Goal: Task Accomplishment & Management: Manage account settings

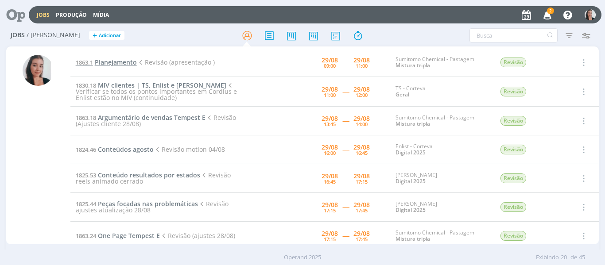
click at [99, 63] on span "Planejamento" at bounding box center [116, 62] width 42 height 8
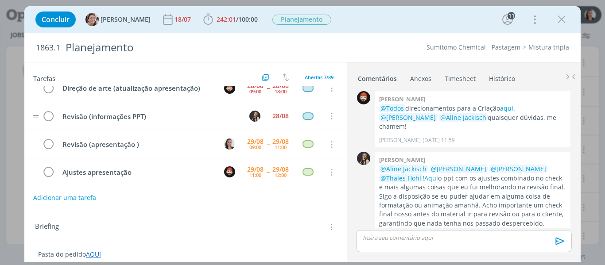
scroll to position [120, 0]
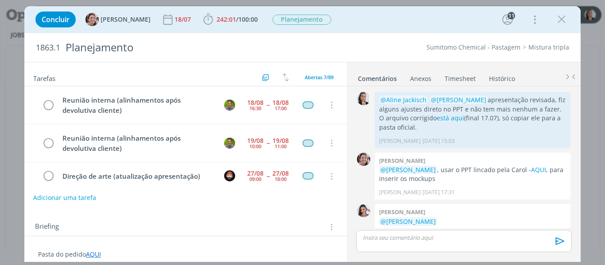
scroll to position [1220, 0]
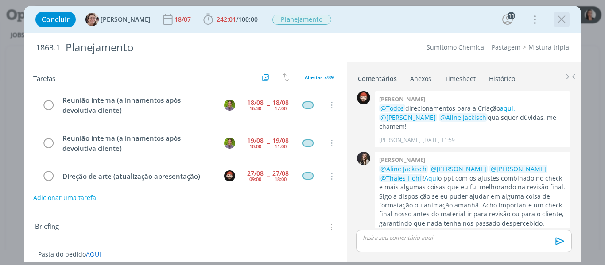
click at [563, 18] on icon "dialog" at bounding box center [561, 19] width 13 height 13
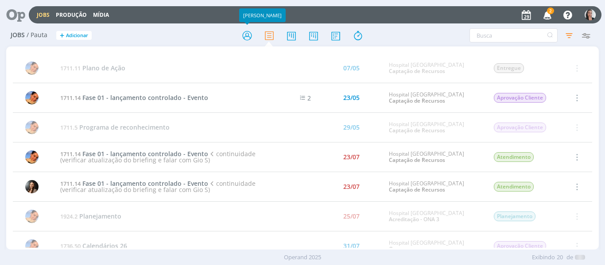
drag, startPoint x: 244, startPoint y: 37, endPoint x: 184, endPoint y: 4, distance: 69.0
click at [244, 37] on icon at bounding box center [247, 35] width 16 height 17
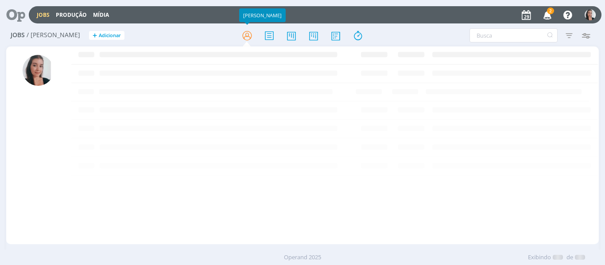
click at [543, 14] on icon "button" at bounding box center [547, 14] width 15 height 15
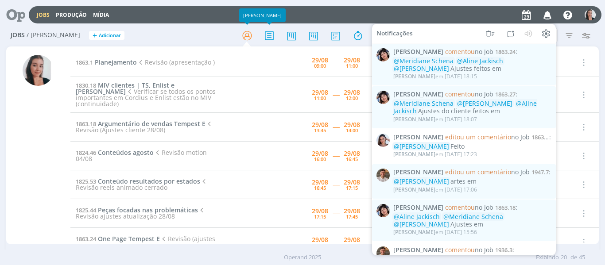
click at [169, 21] on div "Jobs Produção Mídia Notificações Eliana Hochscheidt comentou no Job 1863.24 : @…" at bounding box center [315, 14] width 572 height 17
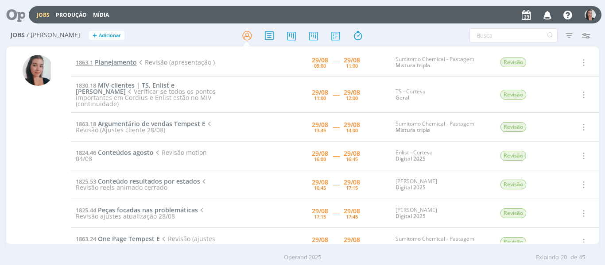
click at [123, 63] on span "Planejamento" at bounding box center [116, 62] width 42 height 8
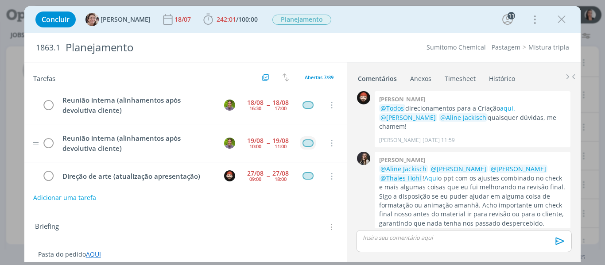
scroll to position [120, 0]
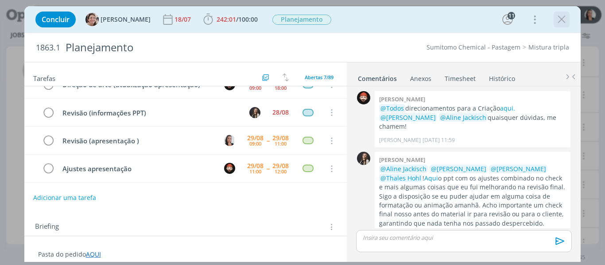
click at [559, 20] on icon "dialog" at bounding box center [561, 19] width 13 height 13
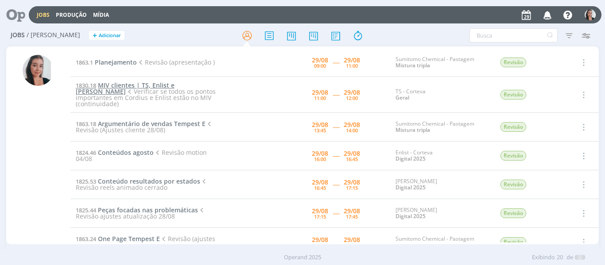
click at [136, 85] on span "MIV clientes | TS, Enlist e [PERSON_NAME]" at bounding box center [125, 88] width 99 height 15
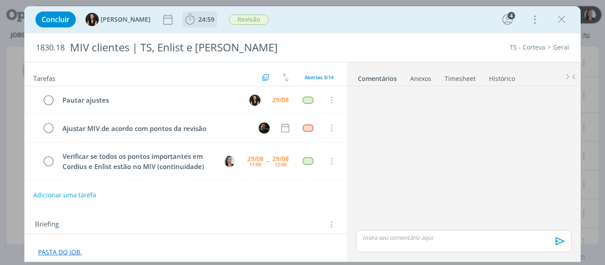
click at [183, 21] on icon "dialog" at bounding box center [189, 19] width 13 height 13
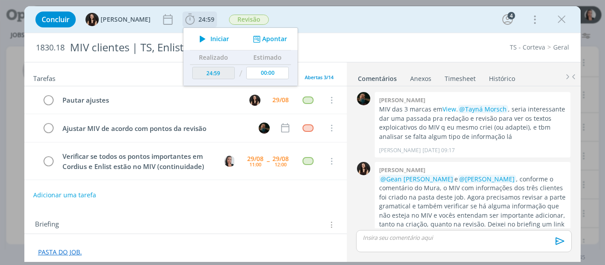
scroll to position [386, 0]
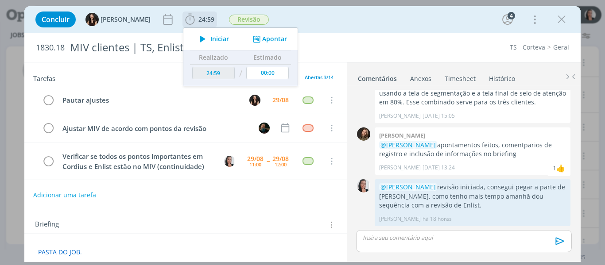
click at [210, 38] on span "Iniciar" at bounding box center [219, 39] width 19 height 6
click at [365, 28] on div "Concluir Isabelle Silva 24:59 Iniciar Apontar Data * 29/08/2025 Horas * 00:00 T…" at bounding box center [302, 19] width 543 height 21
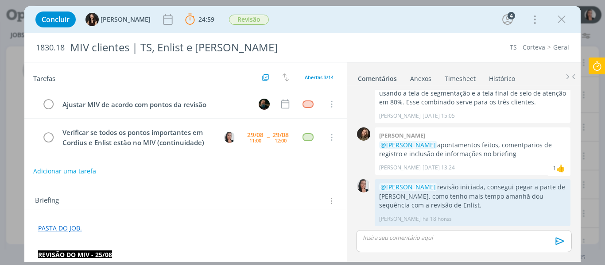
scroll to position [44, 0]
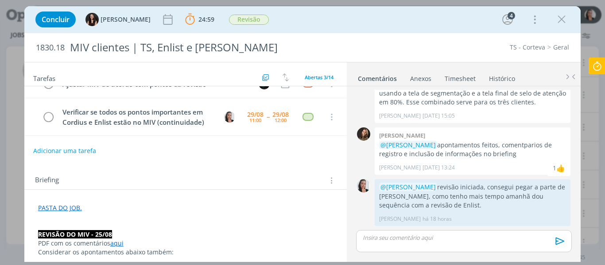
click at [62, 206] on link "PASTA DO JOB." at bounding box center [60, 208] width 44 height 8
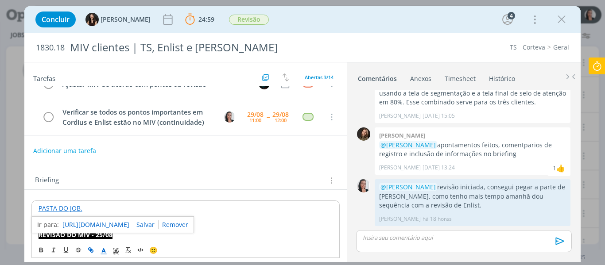
click at [89, 228] on link "https://sobeae.sharepoint.com/:f:/s/SOBEAE/Ej-SwPirUxlDgZtlWm6BaYEBNEo9DBSASu1Y…" at bounding box center [95, 225] width 67 height 12
click at [600, 58] on icon at bounding box center [597, 66] width 16 height 17
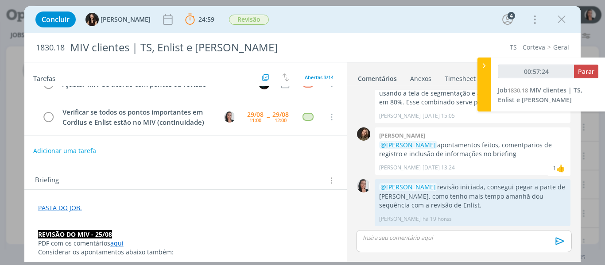
type input "00:57:25"
click at [484, 71] on div at bounding box center [483, 85] width 13 height 54
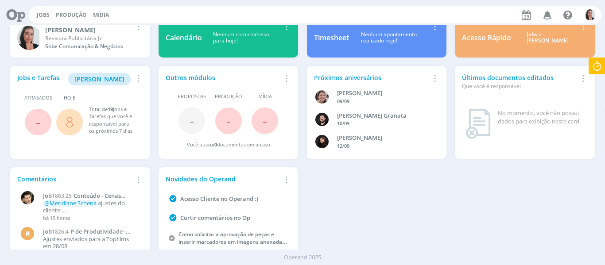
scroll to position [48, 0]
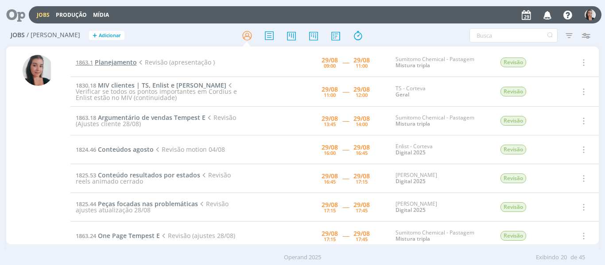
click at [128, 63] on span "Planejamento" at bounding box center [116, 62] width 42 height 8
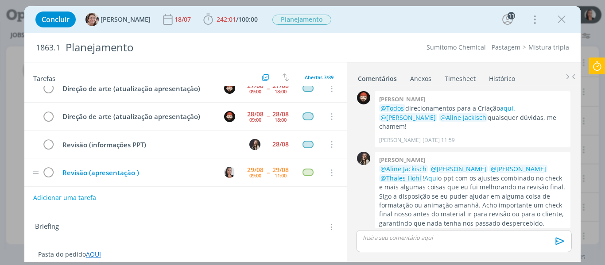
scroll to position [120, 0]
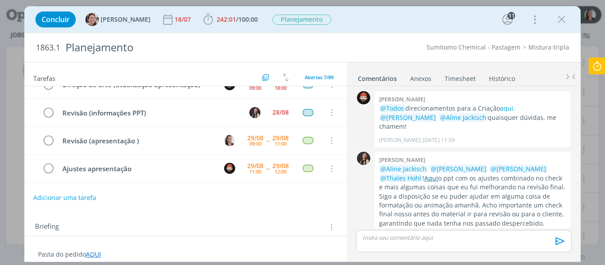
click at [424, 174] on link "Aqui" at bounding box center [431, 178] width 14 height 8
click at [351, 10] on div "Concluir Aline Jackisch 18/07 242:01 / 100:00 Iniciar Apontar Data * 29/08/2025…" at bounding box center [302, 19] width 543 height 21
click at [564, 16] on icon "dialog" at bounding box center [561, 19] width 13 height 13
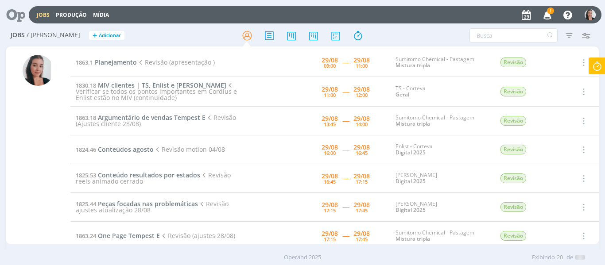
drag, startPoint x: 396, startPoint y: 27, endPoint x: 483, endPoint y: 23, distance: 86.9
click at [397, 27] on div at bounding box center [302, 35] width 197 height 16
click at [546, 15] on icon "button" at bounding box center [547, 14] width 15 height 15
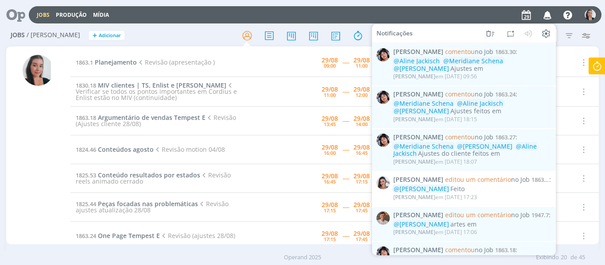
click at [546, 15] on icon "button" at bounding box center [547, 14] width 15 height 15
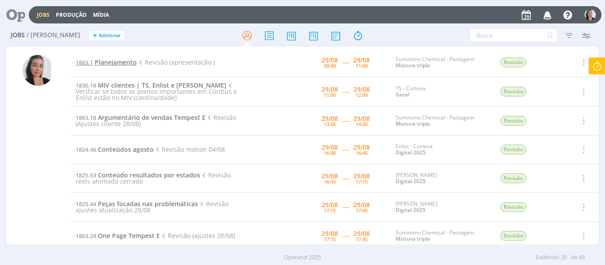
click at [125, 62] on span "Planejamento" at bounding box center [116, 62] width 42 height 8
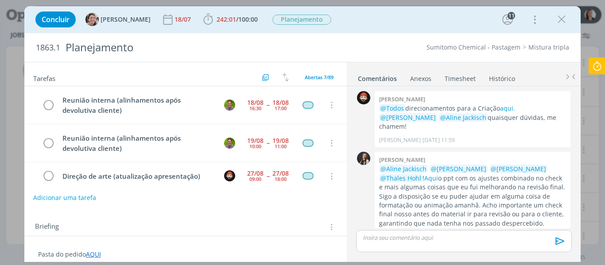
scroll to position [120, 0]
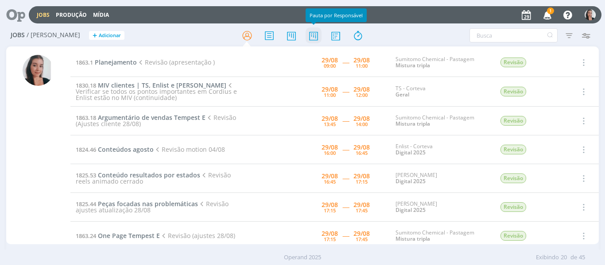
click at [317, 37] on icon at bounding box center [313, 35] width 16 height 17
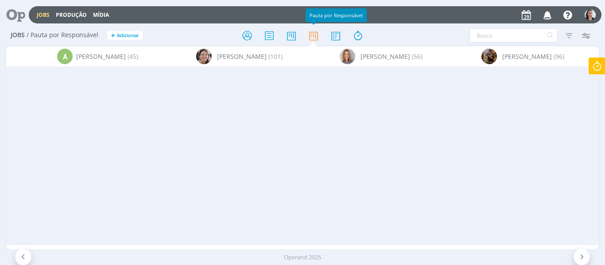
scroll to position [0, 7205]
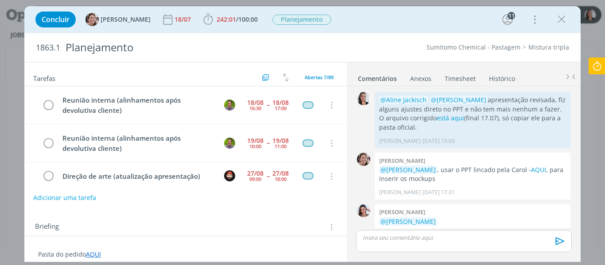
scroll to position [1220, 0]
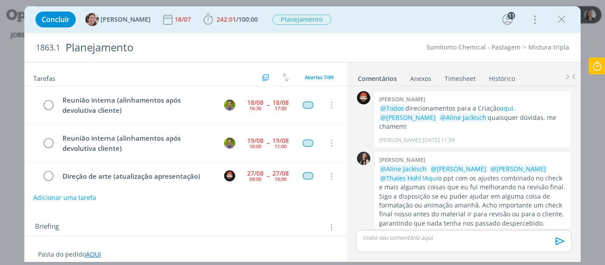
click at [598, 68] on icon at bounding box center [597, 66] width 16 height 17
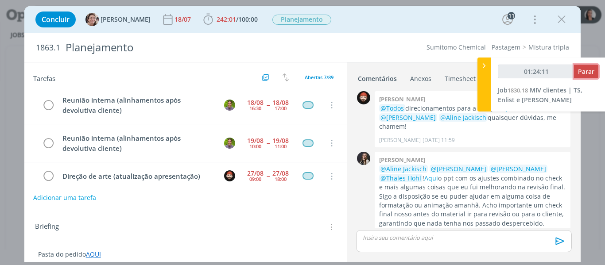
click at [589, 77] on button "Parar" at bounding box center [586, 72] width 24 height 14
type input "01:25:00"
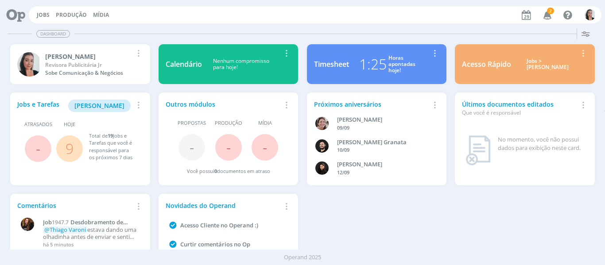
scroll to position [48, 0]
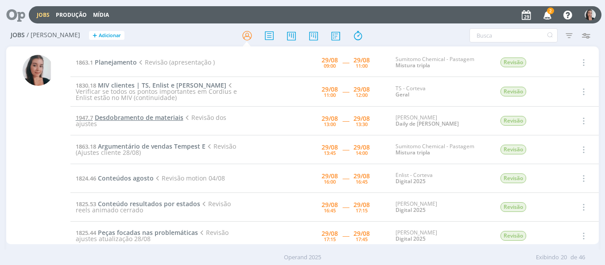
click at [152, 116] on span "Desdobramento de materiais" at bounding box center [139, 117] width 89 height 8
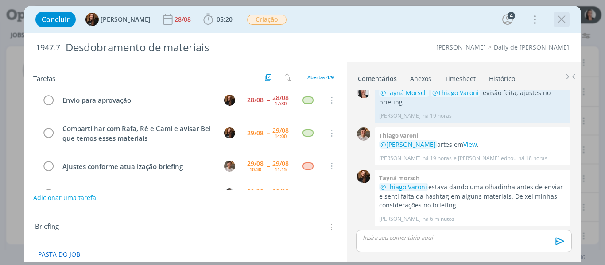
scroll to position [26, 0]
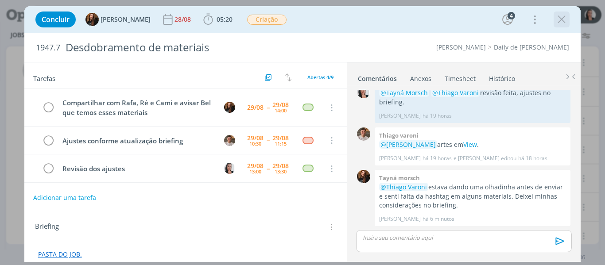
click at [564, 19] on icon "dialog" at bounding box center [561, 19] width 13 height 13
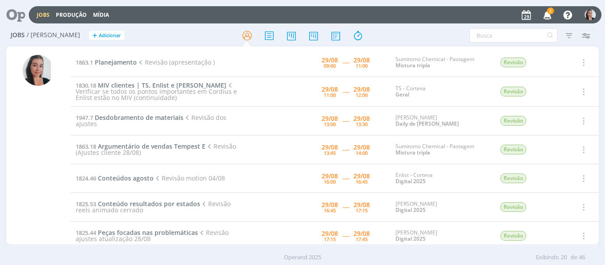
click at [545, 13] on icon "button" at bounding box center [547, 14] width 15 height 15
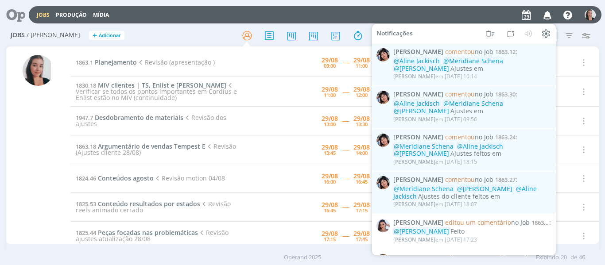
click at [546, 12] on icon "button" at bounding box center [547, 14] width 15 height 15
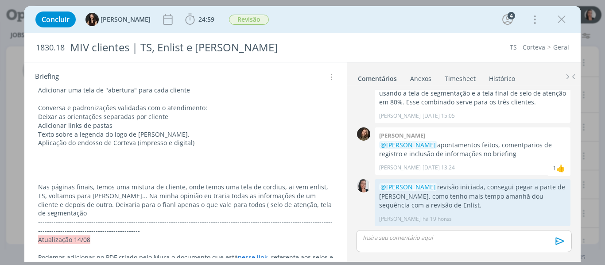
scroll to position [177, 0]
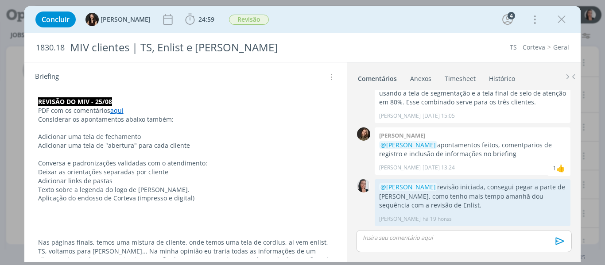
click at [117, 108] on link "aqui" at bounding box center [116, 110] width 13 height 8
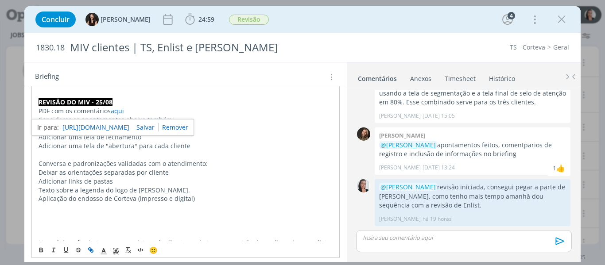
click at [129, 125] on link "[URL][DOMAIN_NAME]" at bounding box center [95, 128] width 67 height 12
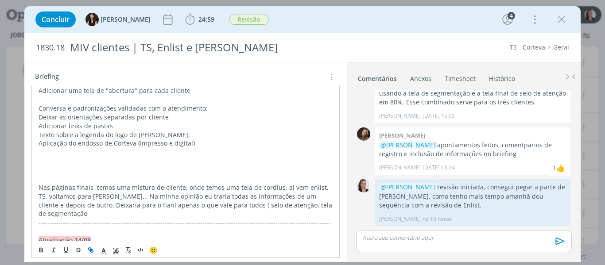
scroll to position [266, 0]
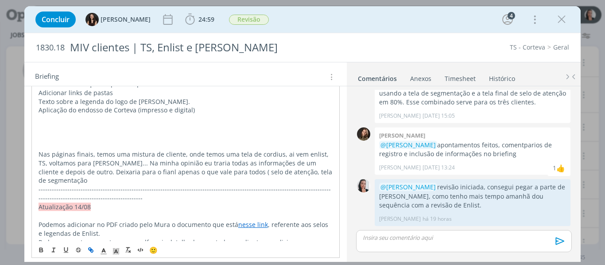
click at [57, 120] on p "dialog" at bounding box center [186, 119] width 294 height 9
click at [54, 131] on p "dialog" at bounding box center [186, 128] width 294 height 9
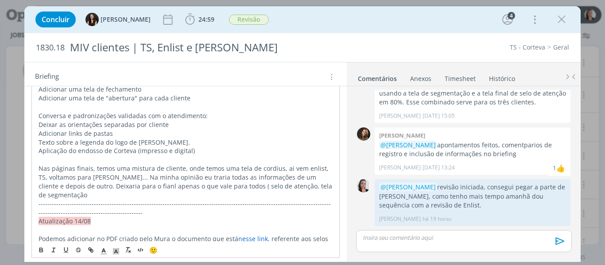
scroll to position [177, 0]
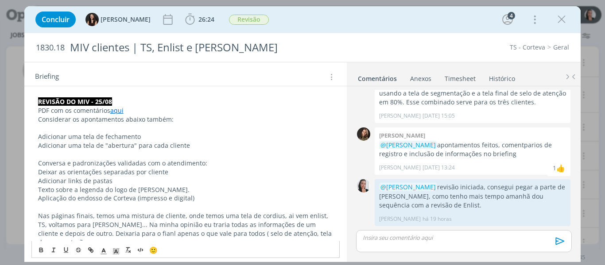
click at [119, 110] on link "aqui" at bounding box center [116, 110] width 13 height 8
click at [188, 128] on link "dialog" at bounding box center [173, 127] width 30 height 8
click at [120, 110] on p "PDF com os comentários aqui" at bounding box center [185, 110] width 295 height 9
click at [117, 117] on p "Considerar os apontamentos abaixo também:" at bounding box center [185, 119] width 295 height 9
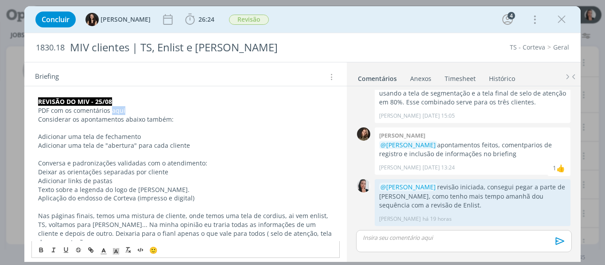
drag, startPoint x: 112, startPoint y: 111, endPoint x: 124, endPoint y: 111, distance: 12.8
click at [124, 111] on p "PDF com os comentários aqui" at bounding box center [185, 110] width 295 height 9
click at [88, 251] on icon "dialog" at bounding box center [90, 250] width 7 height 7
paste input "https://sobeae.sharepoint.com/:b:/s/SOBEAE/EVaZ4TjBQXhMn8WuDerebtYBqj8sZ0IGSbKX…"
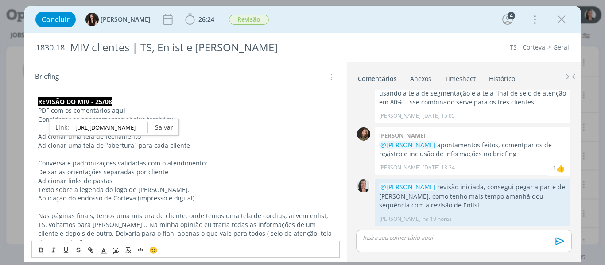
type input "https://sobeae.sharepoint.com/:b:/s/SOBEAE/EVaZ4TjBQXhMn8WuDerebtYBqj8sZ0IGSbKX…"
click at [165, 126] on link "dialog" at bounding box center [160, 127] width 25 height 8
click at [165, 126] on p "dialog" at bounding box center [185, 128] width 295 height 9
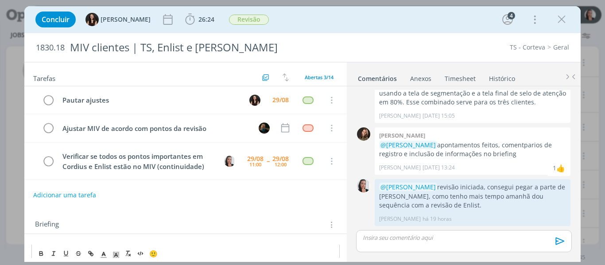
click at [388, 241] on p "dialog" at bounding box center [463, 238] width 201 height 8
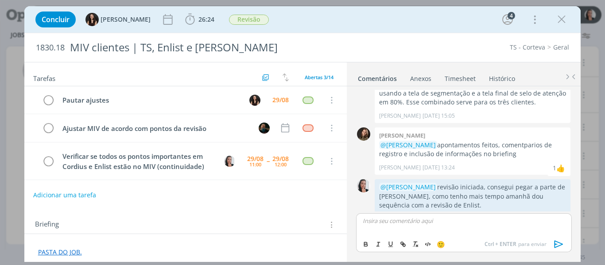
scroll to position [402, 0]
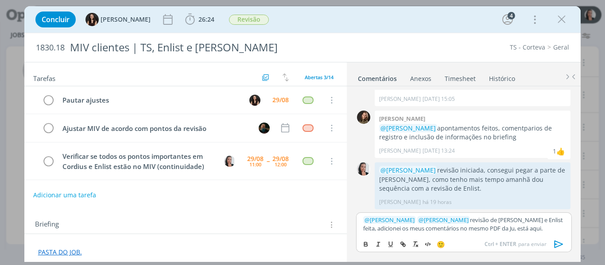
click at [499, 225] on p "﻿ @ Isabelle Silva ﻿ ﻿ @ Murillo Rocha ﻿ revisão de Cordius e Enlist feita, adi…" at bounding box center [463, 224] width 201 height 16
click at [401, 243] on icon "dialog" at bounding box center [402, 244] width 7 height 7
paste input "https://sobeae.sharepoint.com/:b:/s/SOBEAE/EVaZ4TjBQXhMn8WuDerebtYBqj8sZ0IGSbKX…"
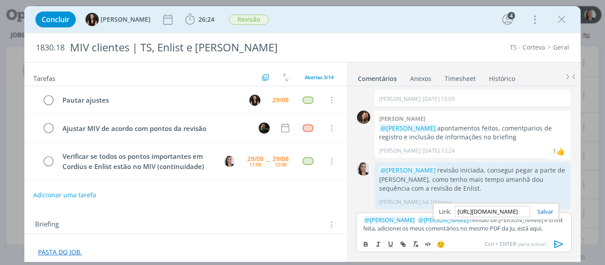
type input "https://sobeae.sharepoint.com/:b:/s/SOBEAE/EVaZ4TjBQXhMn8WuDerebtYBqj8sZ0IGSbKX…"
click at [548, 210] on link "dialog" at bounding box center [541, 212] width 23 height 8
click at [533, 239] on div "Ctrl + ENTER para enviar" at bounding box center [525, 244] width 83 height 11
click at [533, 227] on p "﻿ @ Isabelle Silva ﻿ ﻿ @ Murillo Rocha ﻿ revisão de Cordius e Enlist feita, adi…" at bounding box center [463, 224] width 201 height 16
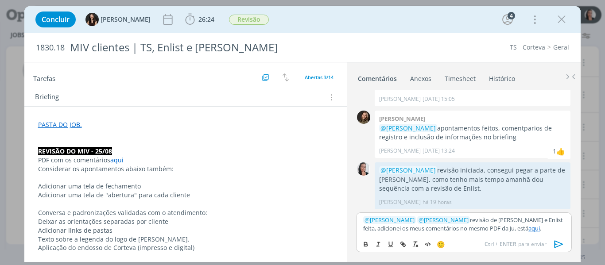
scroll to position [177, 0]
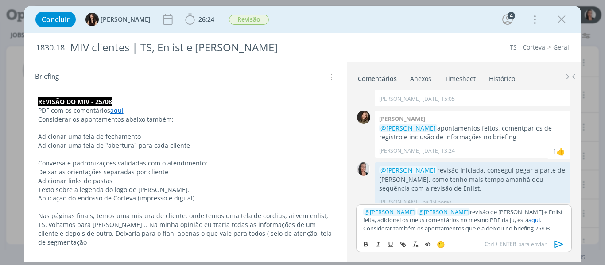
click at [535, 227] on p "﻿ @ Isabelle Silva ﻿ ﻿ @ Murillo Rocha ﻿ revisão de Cordius e Enlist feita, adi…" at bounding box center [463, 220] width 201 height 24
click at [556, 243] on icon "dialog" at bounding box center [558, 244] width 13 height 13
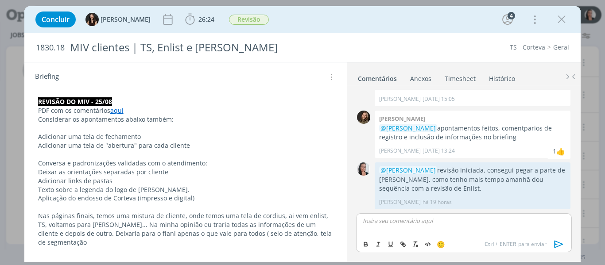
scroll to position [463, 0]
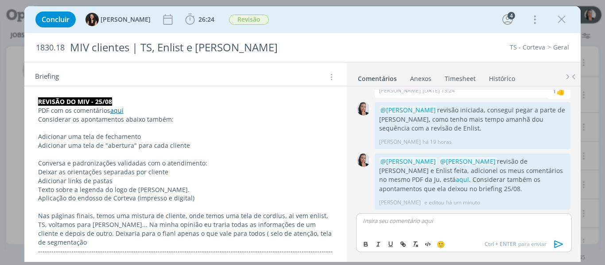
click at [448, 76] on link "Timesheet" at bounding box center [460, 76] width 32 height 13
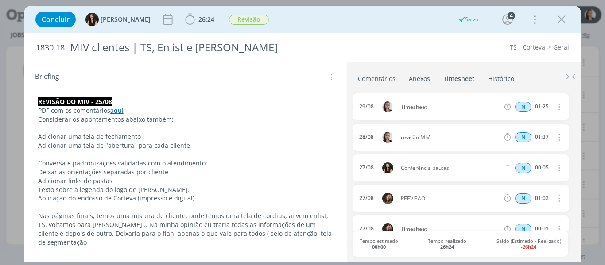
click at [411, 107] on span "Timesheet" at bounding box center [450, 106] width 106 height 5
click at [554, 105] on icon "dialog" at bounding box center [559, 106] width 10 height 11
click at [511, 136] on link "Editar" at bounding box center [534, 137] width 70 height 14
click at [408, 104] on div "Timesheet" at bounding box center [425, 107] width 48 height 10
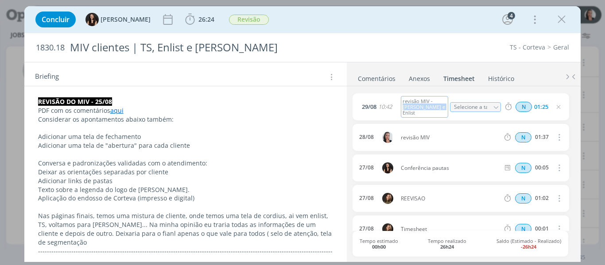
drag, startPoint x: 433, startPoint y: 104, endPoint x: 435, endPoint y: 112, distance: 8.1
click at [435, 112] on div "revisão MIV - Cordius e Enlist" at bounding box center [425, 107] width 48 height 22
copy div "Cordius e Enlist"
click at [435, 132] on div "28/08 revisão MIV N 01:37 Excluir" at bounding box center [460, 137] width 216 height 27
click at [556, 140] on icon "dialog" at bounding box center [559, 137] width 10 height 11
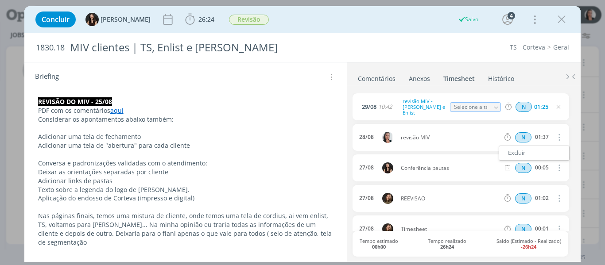
click at [428, 20] on div "Concluir Isabelle Silva 26:24 Iniciar Apontar Data * 29/08/2025 Horas * 00:00 T…" at bounding box center [302, 19] width 543 height 21
click at [556, 143] on button "dialog" at bounding box center [558, 137] width 21 height 15
click at [433, 134] on div "28/08 revisão MIV N 01:37 Excluir" at bounding box center [460, 137] width 216 height 27
click at [412, 138] on span "revisão MIV" at bounding box center [450, 137] width 106 height 5
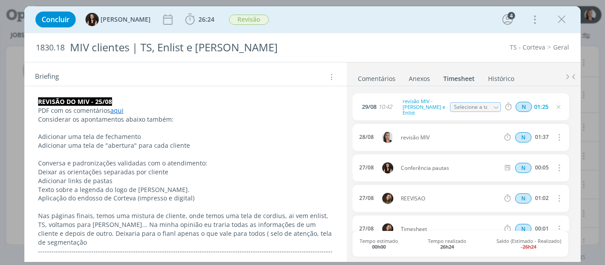
click at [358, 10] on div "Concluir Isabelle Silva 26:24 Iniciar Apontar Data * 29/08/2025 Horas * 00:00 T…" at bounding box center [302, 19] width 543 height 21
click at [365, 81] on link "Comentários" at bounding box center [376, 76] width 39 height 13
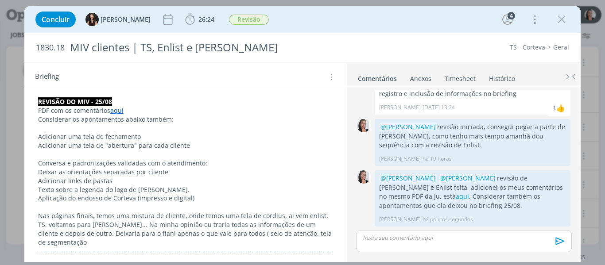
click at [455, 77] on link "Timesheet" at bounding box center [460, 76] width 32 height 13
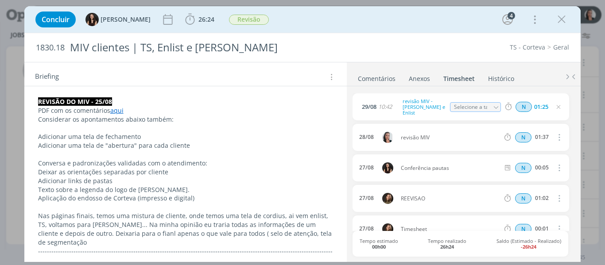
click at [554, 137] on icon "dialog" at bounding box center [559, 137] width 10 height 11
click at [377, 16] on div "Concluir Isabelle Silva 26:24 Iniciar Apontar Data * 29/08/2025 Horas * 00:00 T…" at bounding box center [302, 19] width 543 height 21
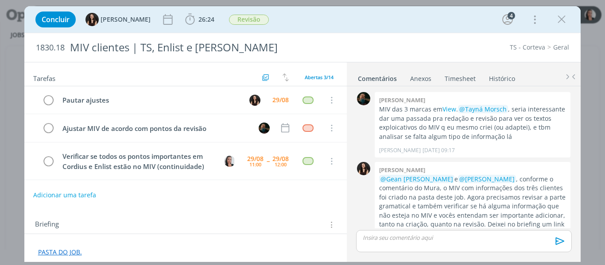
scroll to position [446, 0]
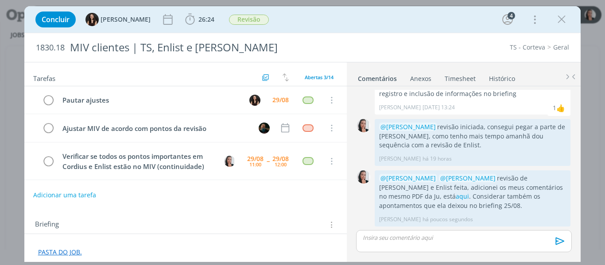
click at [466, 81] on link "Timesheet" at bounding box center [460, 76] width 32 height 13
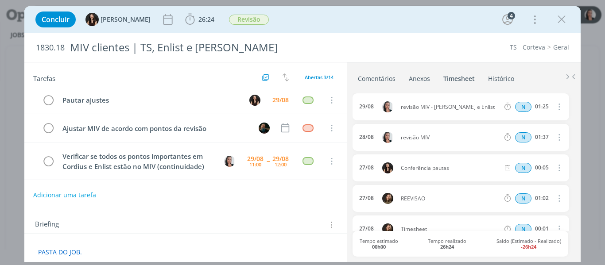
click at [555, 136] on icon "dialog" at bounding box center [559, 137] width 10 height 11
click at [526, 167] on link "Editar" at bounding box center [534, 167] width 70 height 14
click at [428, 138] on div "revisão MIV" at bounding box center [425, 138] width 48 height 10
click at [373, 74] on link "Comentários" at bounding box center [376, 76] width 39 height 13
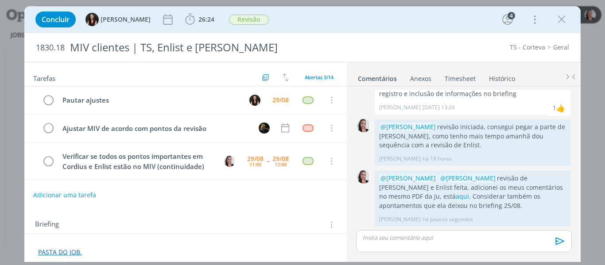
click at [372, 18] on div "Concluir Isabelle Silva 26:24 Iniciar Apontar Data * 29/08/2025 Horas * 00:00 T…" at bounding box center [302, 19] width 543 height 21
click at [88, 191] on button "Adicionar uma tarefa" at bounding box center [64, 194] width 63 height 15
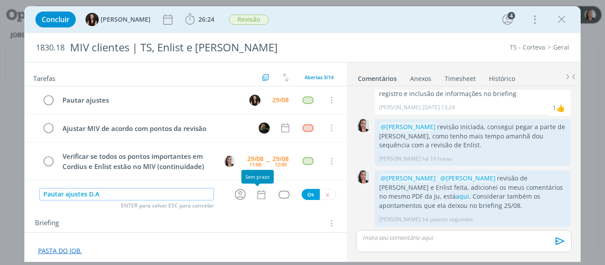
click at [235, 197] on icon "dialog" at bounding box center [240, 194] width 11 height 11
type input "Pautar ajustes D.A"
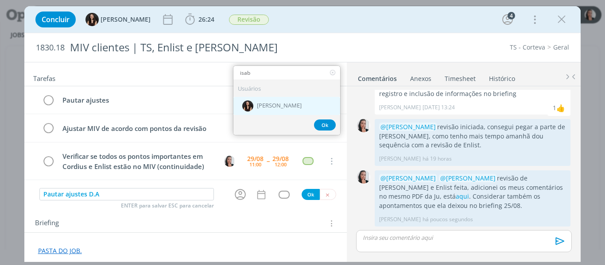
type input "isab"
click at [307, 104] on div "[PERSON_NAME]" at bounding box center [286, 106] width 107 height 18
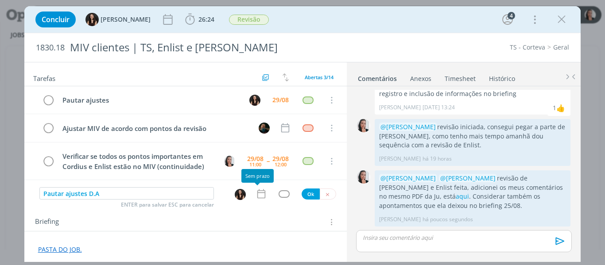
click at [258, 191] on icon "dialog" at bounding box center [261, 194] width 12 height 12
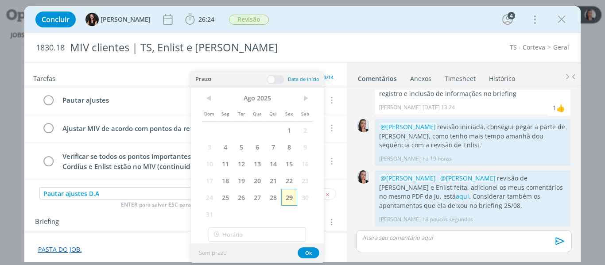
click at [286, 197] on span "29" at bounding box center [289, 197] width 16 height 17
type input "11:00"
click at [270, 237] on input "11:00" at bounding box center [256, 235] width 97 height 14
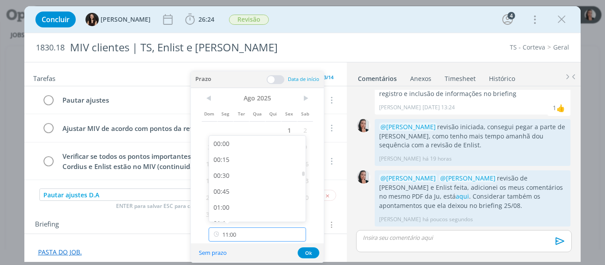
scroll to position [634, 0]
click at [231, 209] on div "11:00" at bounding box center [258, 211] width 99 height 16
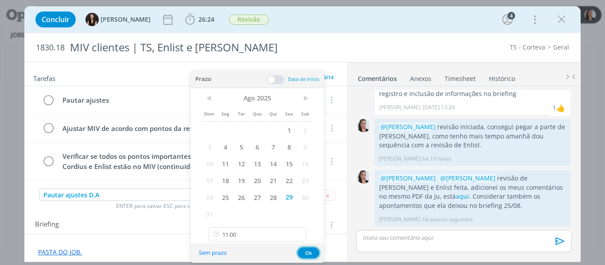
click at [300, 252] on button "Ok" at bounding box center [308, 252] width 22 height 11
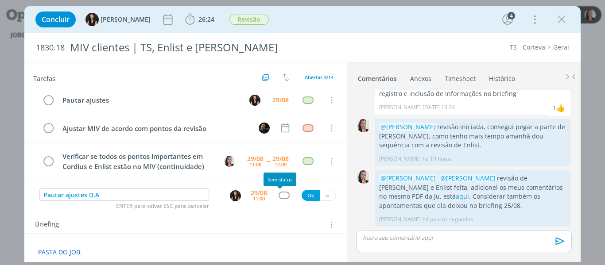
click at [280, 197] on div "dialog" at bounding box center [283, 196] width 11 height 8
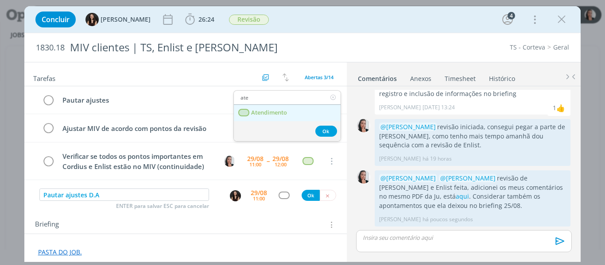
type input "ate"
drag, startPoint x: 263, startPoint y: 110, endPoint x: 281, endPoint y: 113, distance: 18.4
click at [263, 110] on span "Atendimento" at bounding box center [269, 112] width 36 height 7
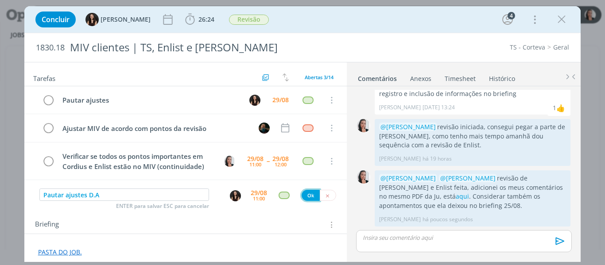
click at [311, 194] on button "Ok" at bounding box center [310, 195] width 18 height 11
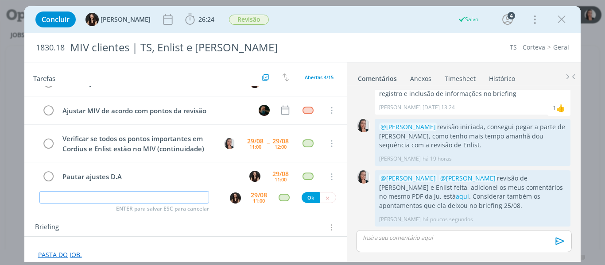
scroll to position [0, 0]
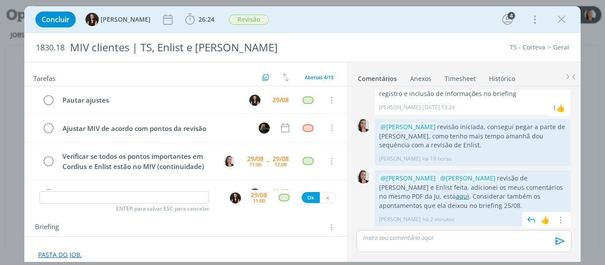
click at [456, 198] on link "aqui" at bounding box center [462, 196] width 13 height 8
click at [48, 163] on icon "dialog" at bounding box center [48, 161] width 12 height 13
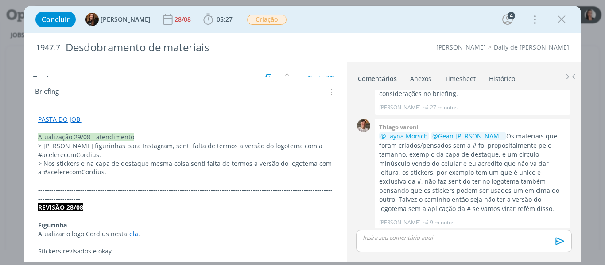
scroll to position [177, 0]
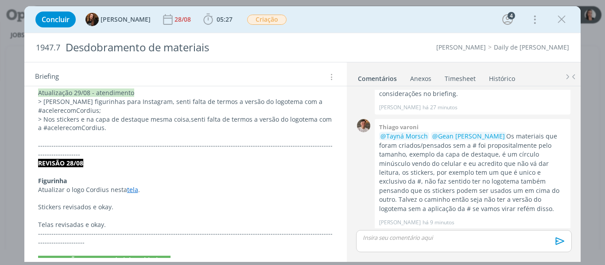
click at [316, 26] on div "Concluir Tayná Morsch [DATE] 05:27 Iniciar Apontar Data * [DATE] Horas * 00:00 …" at bounding box center [302, 19] width 543 height 21
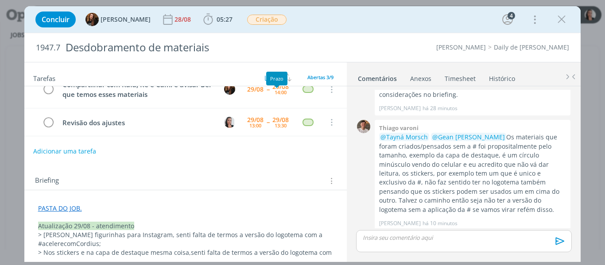
scroll to position [44, 0]
drag, startPoint x: 562, startPoint y: 22, endPoint x: 342, endPoint y: 46, distance: 221.4
click at [562, 22] on icon "dialog" at bounding box center [561, 19] width 13 height 13
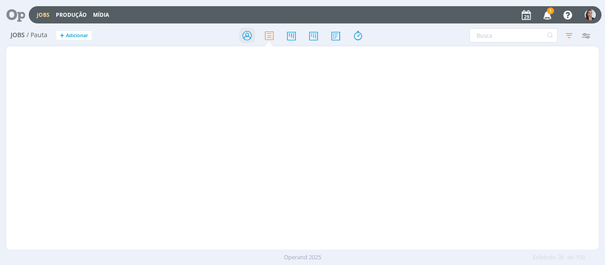
click at [247, 36] on icon at bounding box center [247, 35] width 16 height 17
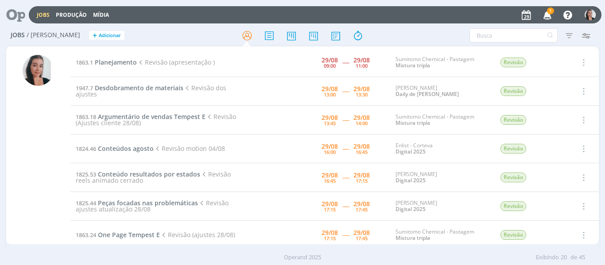
click at [545, 16] on icon "button" at bounding box center [547, 14] width 15 height 15
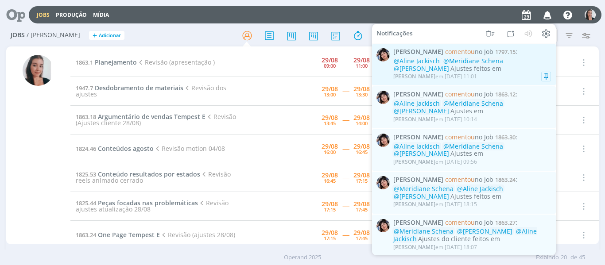
click at [521, 76] on div "[PERSON_NAME] em [DATE] 11:01" at bounding box center [472, 76] width 158 height 9
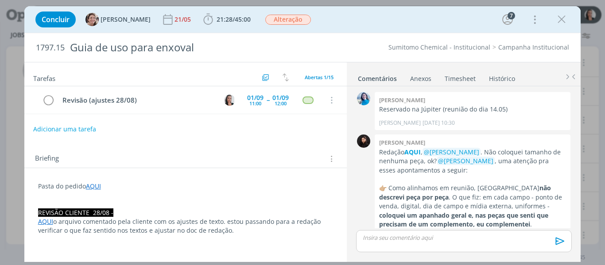
scroll to position [807, 0]
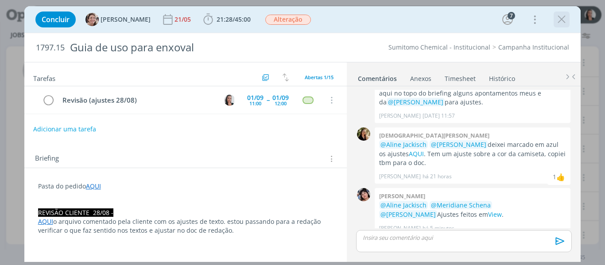
click at [562, 19] on icon "dialog" at bounding box center [561, 19] width 13 height 13
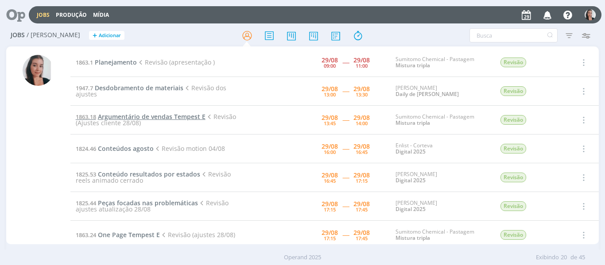
click at [185, 117] on span "Argumentário de vendas Tempest E" at bounding box center [152, 116] width 108 height 8
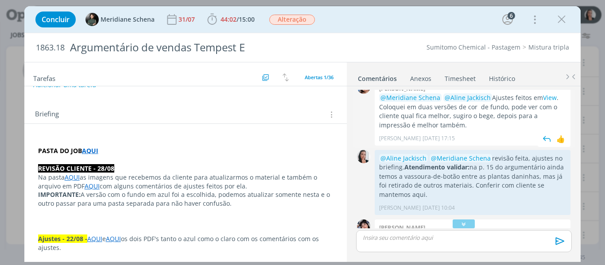
scroll to position [843, 0]
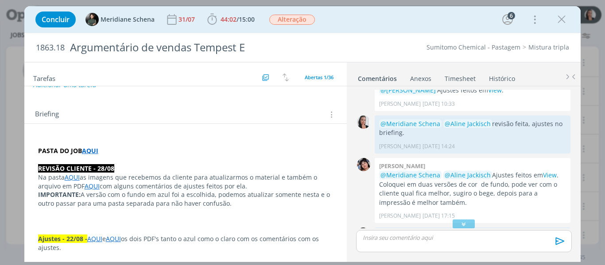
drag, startPoint x: 459, startPoint y: 223, endPoint x: 516, endPoint y: 104, distance: 131.9
click at [459, 223] on icon "dialog" at bounding box center [463, 224] width 9 height 9
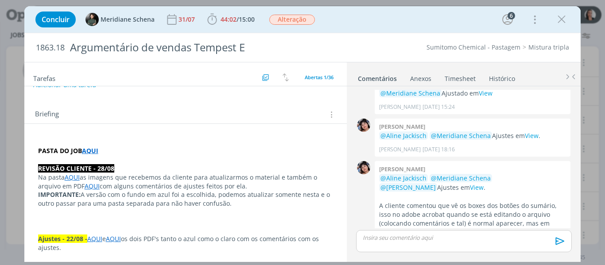
click at [338, 14] on div "Concluir Meridiane Schena 31/07 44:02 / 15:00 Iniciar Apontar Data * [DATE] Hor…" at bounding box center [302, 19] width 543 height 21
click at [394, 13] on div "Concluir Meridiane Schena 31/07 44:02 / 15:00 Iniciar Apontar Data * [DATE] Hor…" at bounding box center [302, 19] width 543 height 21
click at [411, 13] on div "Concluir Meridiane Schena 31/07 44:02 / 15:00 Iniciar Apontar Data * [DATE] Hor…" at bounding box center [302, 19] width 543 height 21
drag, startPoint x: 211, startPoint y: 16, endPoint x: 219, endPoint y: 23, distance: 10.7
click at [212, 16] on icon "dialog" at bounding box center [211, 19] width 9 height 11
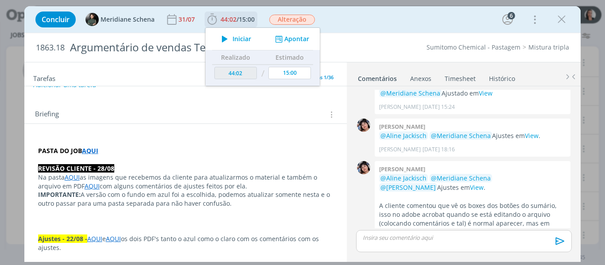
click at [241, 36] on span "Iniciar" at bounding box center [241, 39] width 19 height 6
click at [359, 26] on div "Concluir Meridiane Schena 31/07 44:02 / 15:00 Iniciar Apontar Data * [DATE] Hor…" at bounding box center [302, 19] width 543 height 21
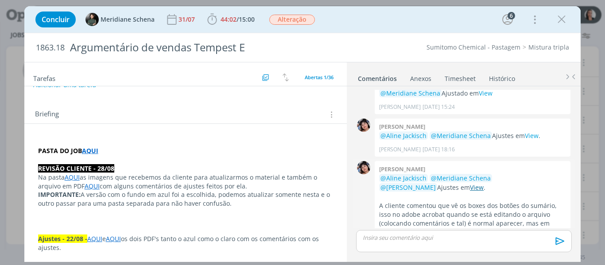
click at [470, 183] on link "View" at bounding box center [477, 187] width 14 height 8
click at [560, 24] on icon "dialog" at bounding box center [561, 19] width 13 height 13
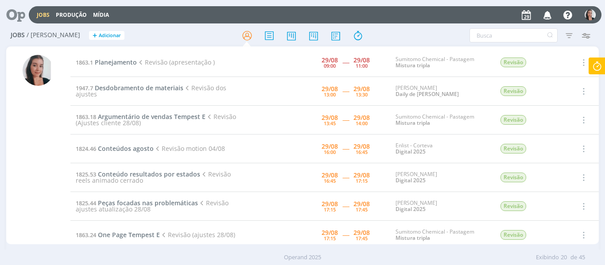
click at [398, 33] on div at bounding box center [302, 35] width 197 height 16
click at [134, 118] on span "Argumentário de vendas Tempest E" at bounding box center [152, 116] width 108 height 8
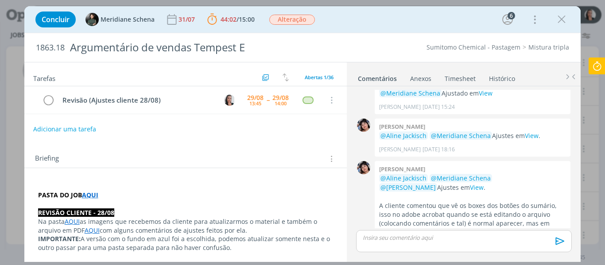
scroll to position [44, 0]
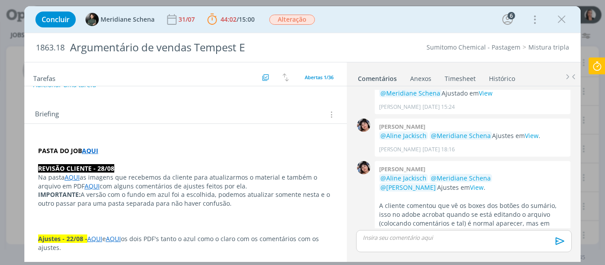
click at [352, 25] on div "Concluir Meridiane Schena 31/07 44:02 / 15:00 Parar Apontar Data * [DATE] Horas…" at bounding box center [302, 19] width 543 height 21
click at [376, 13] on div "Concluir Meridiane Schena 31/07 44:02 / 15:00 Parar Apontar Data * [DATE] Horas…" at bounding box center [302, 19] width 543 height 21
click at [73, 176] on link "AQUI" at bounding box center [72, 177] width 15 height 8
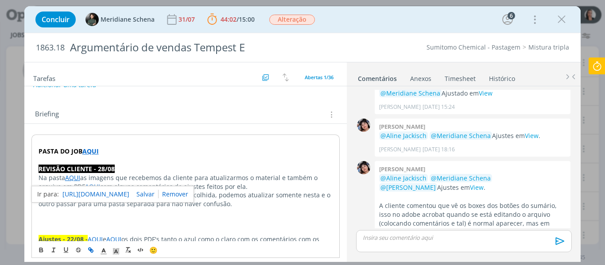
click at [100, 194] on link "[URL][DOMAIN_NAME]" at bounding box center [95, 195] width 67 height 12
click at [265, 194] on p "IMPORTANTE: A versão com o fundo em azul foi a escolhida, podemos atualizar som…" at bounding box center [186, 200] width 294 height 18
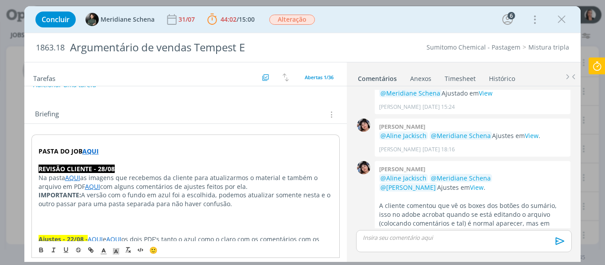
click at [90, 187] on link "AQUI" at bounding box center [92, 186] width 15 height 8
click at [119, 203] on link "[URL][DOMAIN_NAME]" at bounding box center [95, 204] width 67 height 12
click at [592, 66] on icon at bounding box center [597, 66] width 16 height 17
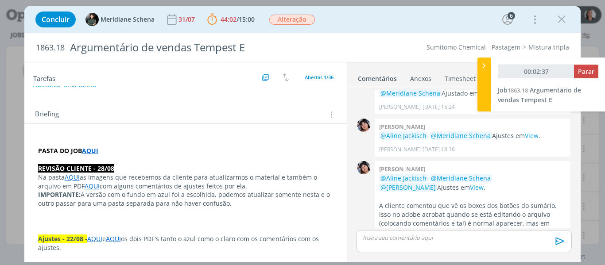
type input "00:02:38"
drag, startPoint x: 486, startPoint y: 71, endPoint x: 478, endPoint y: 58, distance: 15.3
click at [486, 71] on div at bounding box center [483, 85] width 13 height 54
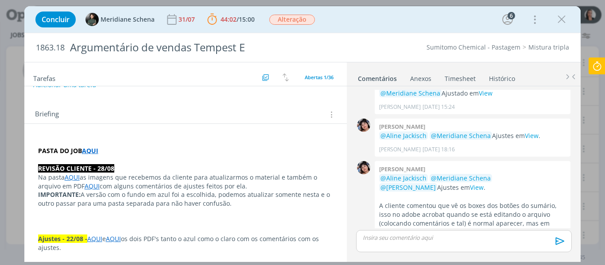
click at [603, 73] on icon at bounding box center [597, 66] width 16 height 17
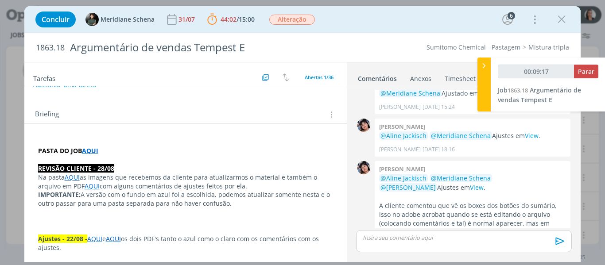
type input "00:09:18"
click at [487, 75] on div at bounding box center [483, 85] width 13 height 54
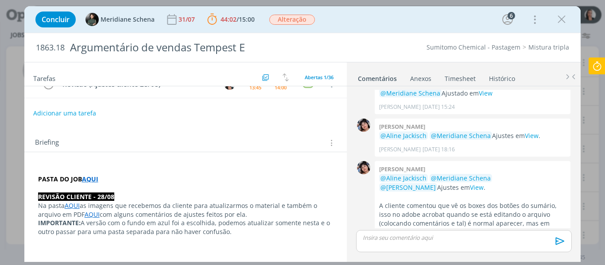
scroll to position [0, 0]
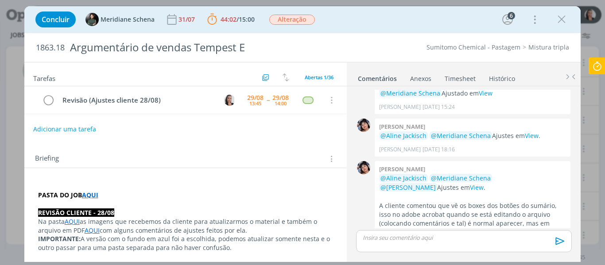
click at [419, 241] on p "dialog" at bounding box center [463, 238] width 201 height 8
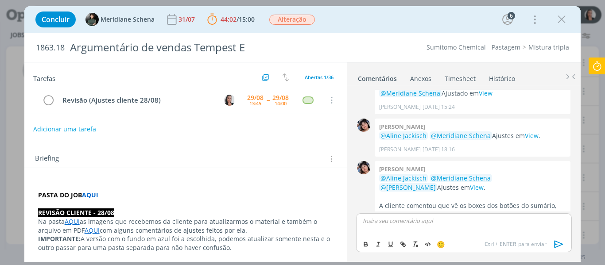
scroll to position [1081, 0]
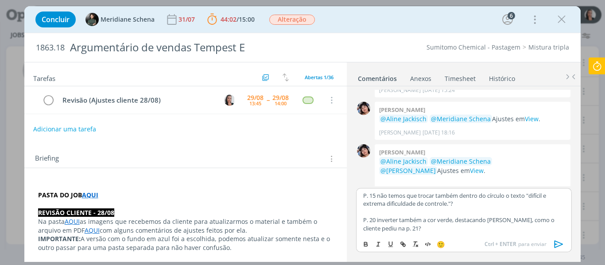
click at [364, 193] on p "P. 15 não temos que trocar também dentro do círculo o texto "difícil e extrema …" at bounding box center [463, 200] width 201 height 16
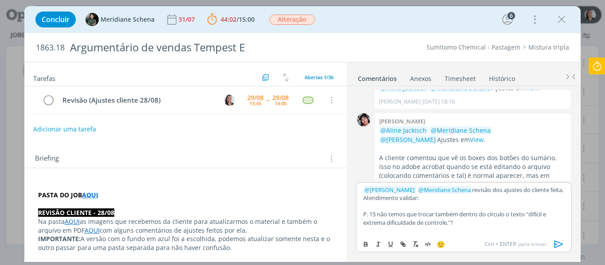
scroll to position [19, 0]
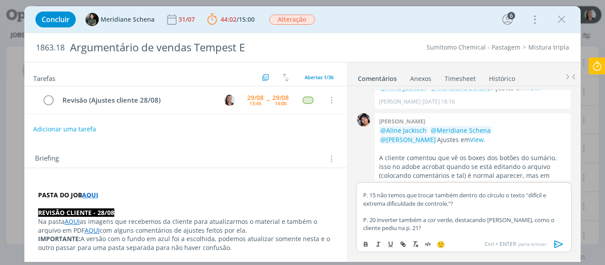
click at [470, 211] on p "dialog" at bounding box center [463, 212] width 201 height 8
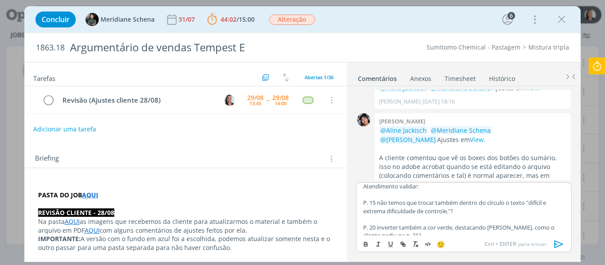
scroll to position [0, 0]
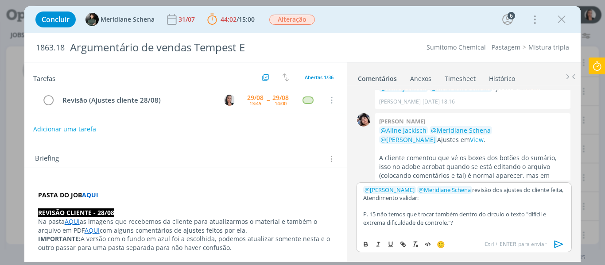
click at [560, 191] on p "﻿ @ [PERSON_NAME] ﻿ ﻿ @ Meridiane [PERSON_NAME] ﻿ revisão dos ajustes do client…" at bounding box center [463, 194] width 201 height 16
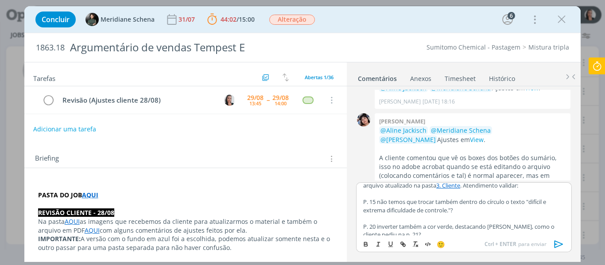
scroll to position [19, 0]
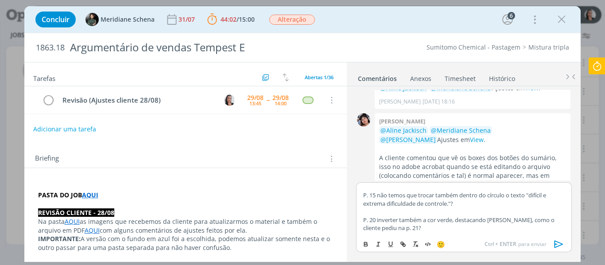
click at [471, 212] on p "dialog" at bounding box center [463, 212] width 201 height 8
click at [457, 208] on p "dialog" at bounding box center [463, 212] width 201 height 8
click at [473, 202] on p "P. 15 não temos que trocar também dentro do círculo o texto "difícil e extrema …" at bounding box center [463, 199] width 201 height 16
click at [490, 202] on p "P. 15 não temos que trocar também dentro do círculo o texto "difícil e extrema …" at bounding box center [463, 199] width 201 height 16
click at [492, 202] on p "P. 15 não temos que trocar também dentro do círculo o texto "difícil e extrema …" at bounding box center [463, 199] width 201 height 16
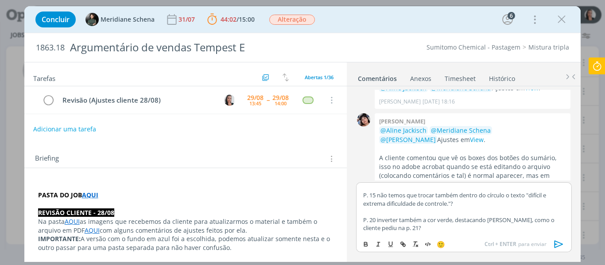
click at [441, 205] on p "P. 15 não temos que trocar também dentro do círculo o texto "difícil e extrema …" at bounding box center [463, 199] width 201 height 16
click at [479, 224] on p "P. 20 inverter também a cor verde, destacando [PERSON_NAME], como o cliente ped…" at bounding box center [463, 224] width 201 height 16
click at [552, 240] on icon "dialog" at bounding box center [558, 244] width 13 height 13
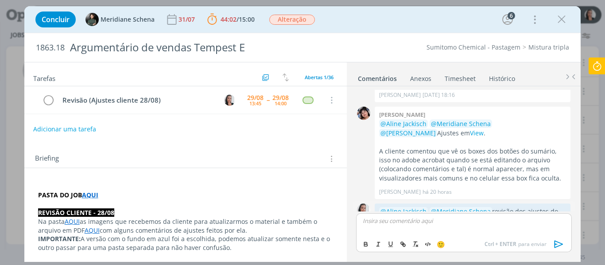
scroll to position [1187, 0]
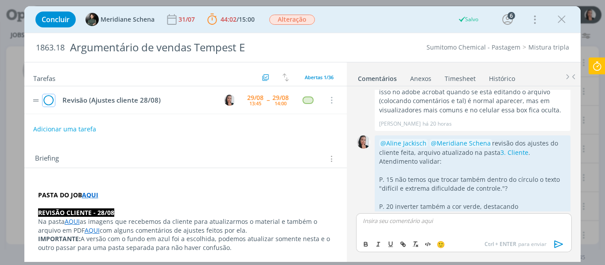
click at [49, 101] on icon "dialog" at bounding box center [48, 100] width 12 height 13
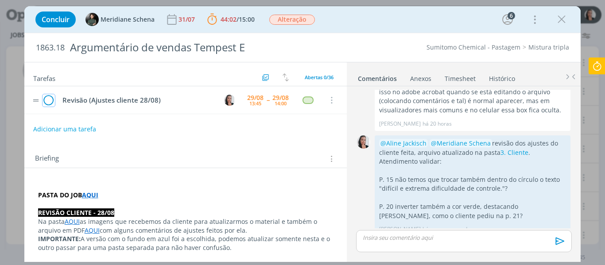
scroll to position [1170, 0]
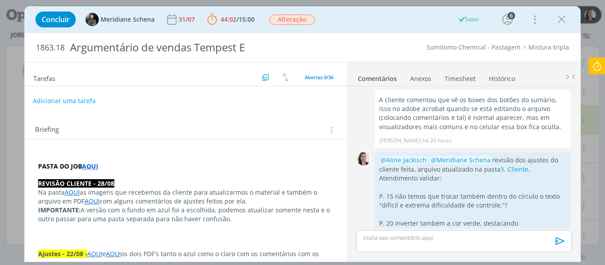
click at [49, 101] on button "Adicionar uma tarefa" at bounding box center [64, 100] width 63 height 15
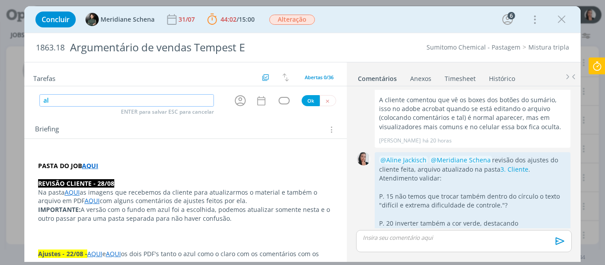
type input "a"
click at [240, 101] on icon "dialog" at bounding box center [240, 101] width 14 height 14
type input "Validar comentário revisão"
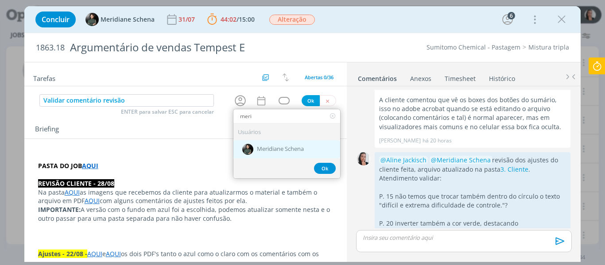
type input "meri"
click at [270, 146] on span "Meridiane Schena" at bounding box center [280, 149] width 47 height 7
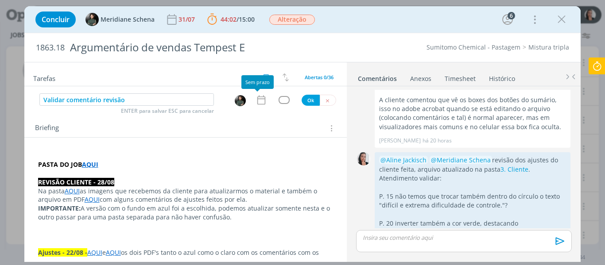
click at [257, 100] on icon "dialog" at bounding box center [261, 100] width 12 height 12
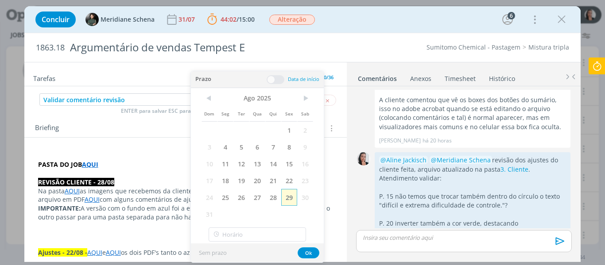
click at [291, 192] on span "29" at bounding box center [289, 197] width 16 height 17
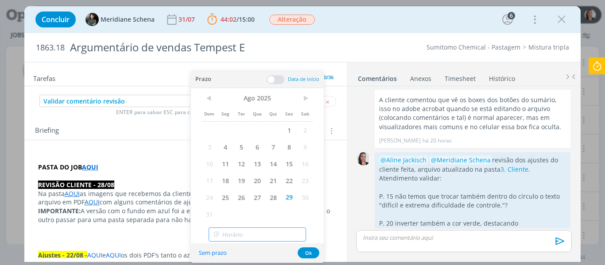
type input "12:00"
click at [265, 239] on input "12:00" at bounding box center [256, 235] width 97 height 14
click at [232, 210] on div "12:00" at bounding box center [258, 211] width 99 height 16
click at [314, 250] on button "Ok" at bounding box center [308, 252] width 22 height 11
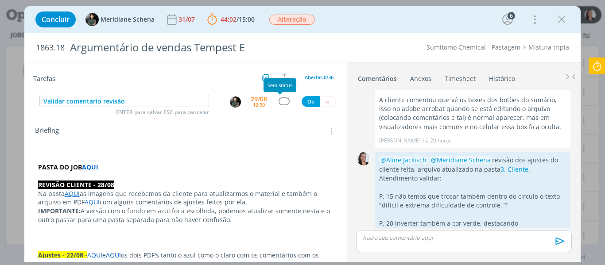
click at [281, 102] on div "dialog" at bounding box center [283, 101] width 11 height 8
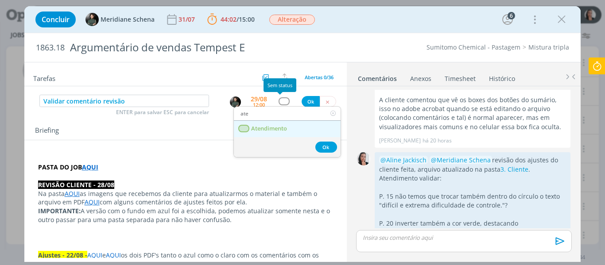
type input "ate"
drag, startPoint x: 275, startPoint y: 129, endPoint x: 291, endPoint y: 118, distance: 19.7
click at [275, 129] on span "Atendimento" at bounding box center [269, 128] width 36 height 7
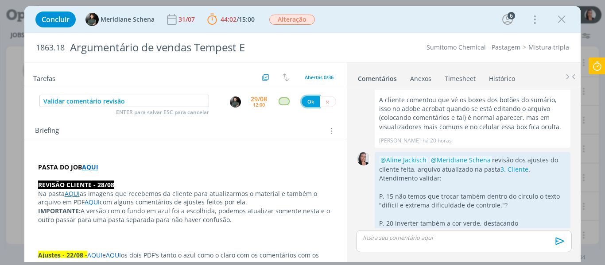
click at [306, 101] on button "Ok" at bounding box center [310, 101] width 18 height 11
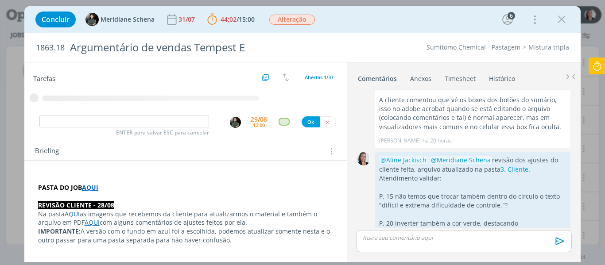
click at [600, 66] on icon at bounding box center [597, 66] width 16 height 17
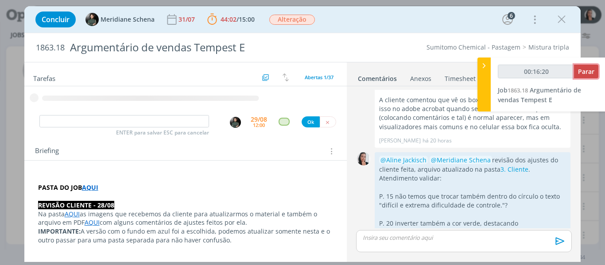
type input "00:16:21"
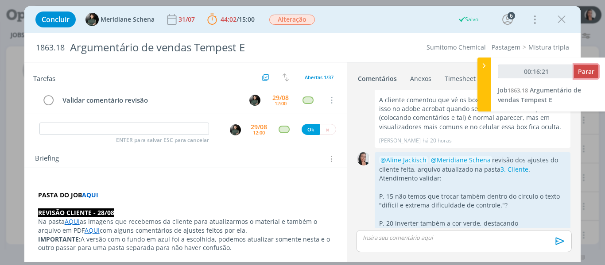
click at [587, 73] on span "Parar" at bounding box center [586, 71] width 16 height 8
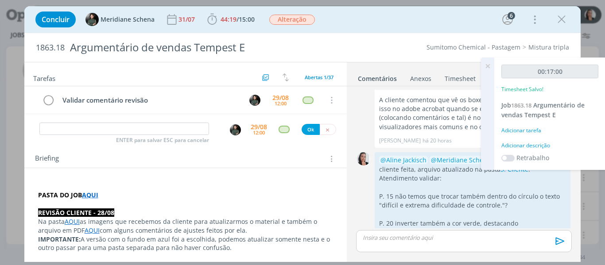
click at [543, 146] on div "Adicionar descrição" at bounding box center [549, 146] width 97 height 8
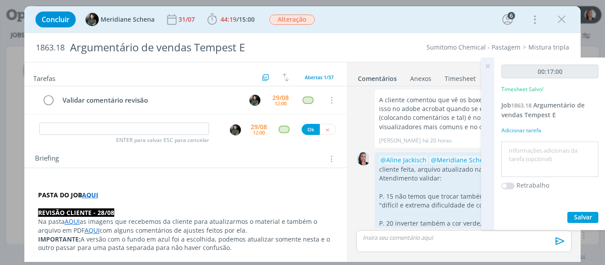
click at [544, 148] on textarea at bounding box center [549, 159] width 93 height 31
type textarea "revisão ajustes cliente 28/08"
click at [595, 213] on button "Salvar" at bounding box center [582, 217] width 31 height 11
click at [562, 19] on icon "dialog" at bounding box center [561, 19] width 13 height 13
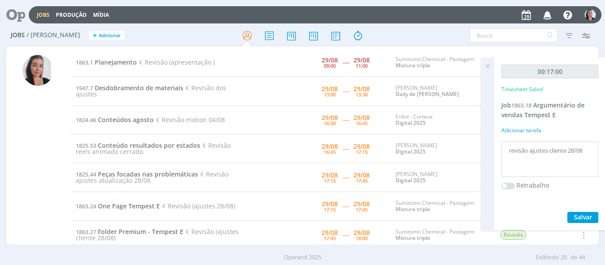
click at [487, 63] on icon at bounding box center [487, 66] width 16 height 17
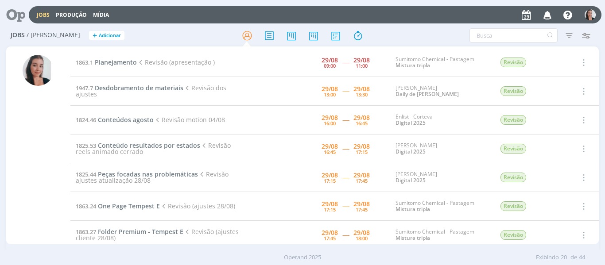
click at [424, 34] on div "Filtros Filtrar [GEOGRAPHIC_DATA] Tipo Jobs e Tarefas Data Personalizado a Situ…" at bounding box center [499, 35] width 189 height 14
click at [431, 33] on div "Filtros Filtrar [GEOGRAPHIC_DATA] Tipo Jobs e Tarefas Data Personalizado a Situ…" at bounding box center [499, 35] width 189 height 14
click at [142, 86] on span "Desdobramento de materiais" at bounding box center [139, 88] width 89 height 8
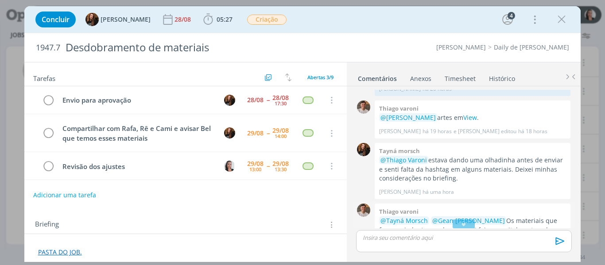
scroll to position [207, 0]
click at [560, 20] on icon "dialog" at bounding box center [561, 19] width 13 height 13
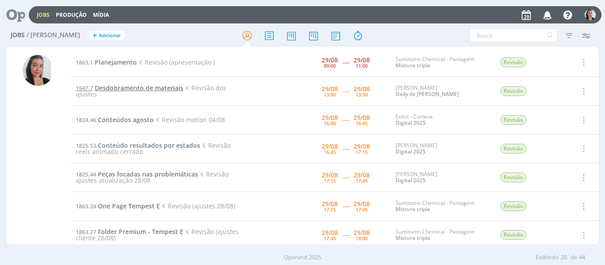
click at [124, 89] on span "Desdobramento de materiais" at bounding box center [139, 88] width 89 height 8
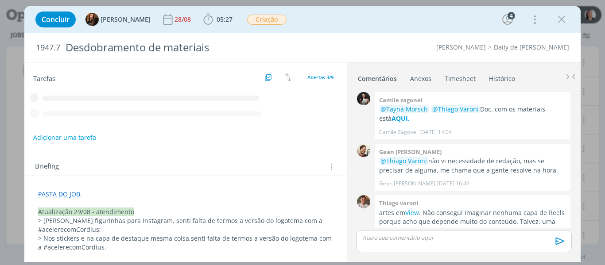
scroll to position [295, 0]
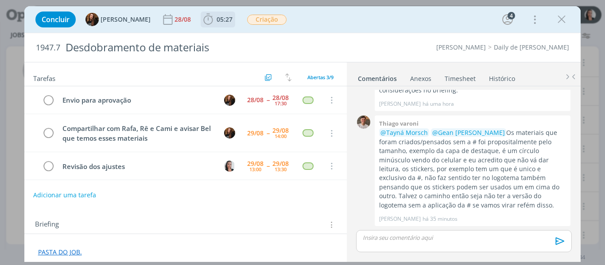
click at [201, 21] on icon "dialog" at bounding box center [207, 19] width 13 height 13
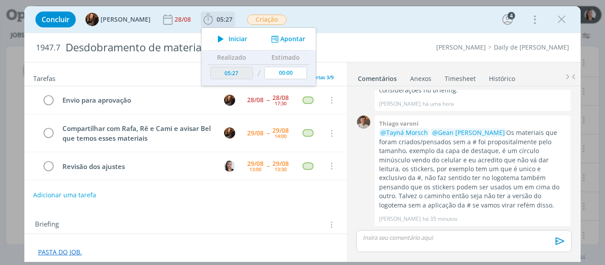
click at [228, 40] on span "Iniciar" at bounding box center [237, 39] width 19 height 6
click at [356, 29] on div "Concluir Tayná Morsch [DATE] 05:27 Iniciar Apontar Data * [DATE] Horas * 00:00 …" at bounding box center [302, 19] width 543 height 21
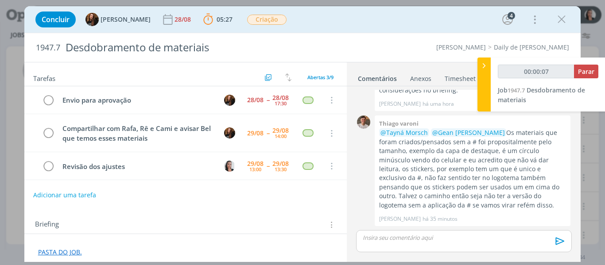
type input "00:00:09"
click at [483, 73] on div at bounding box center [483, 85] width 13 height 54
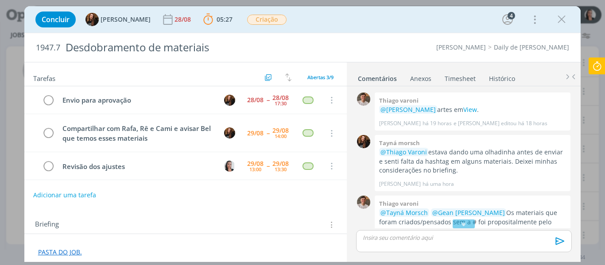
scroll to position [188, 0]
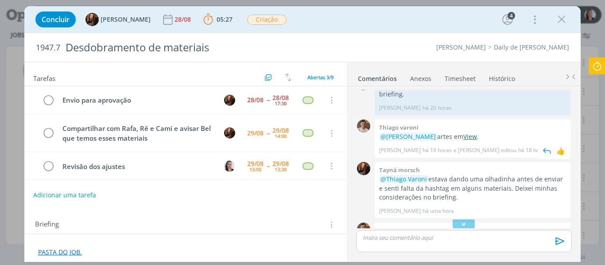
click at [477, 136] on link "View" at bounding box center [470, 136] width 14 height 8
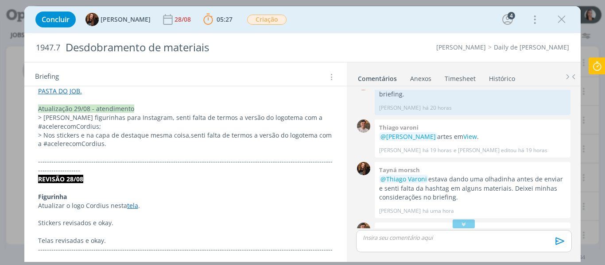
scroll to position [177, 0]
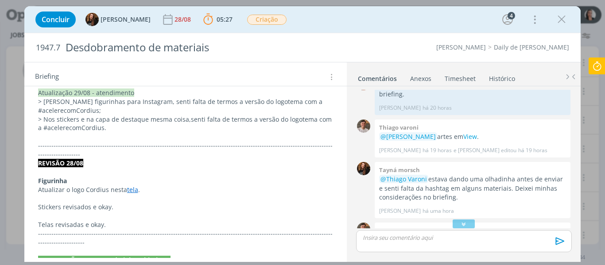
click at [129, 190] on link "tela" at bounding box center [132, 189] width 11 height 8
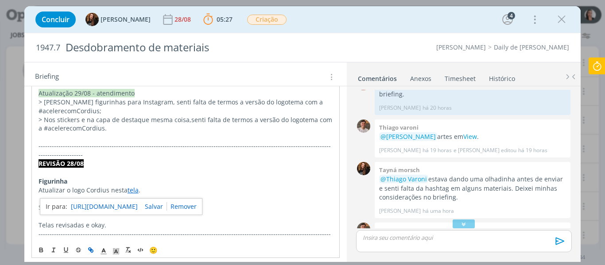
click at [138, 207] on link "[URL][DOMAIN_NAME]" at bounding box center [104, 207] width 67 height 12
click at [365, 21] on div "Concluir Tayná Morsch [DATE] 05:27 Parar Apontar Data * [DATE] Horas * 00:00 Ta…" at bounding box center [302, 19] width 543 height 21
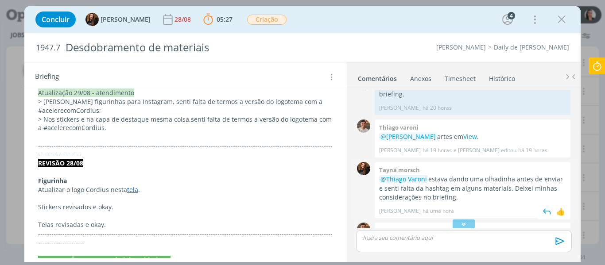
click at [453, 219] on div "0 Tayná morsch @Thiago [PERSON_NAME] estava dando uma olhadinha antes de enviar…" at bounding box center [463, 190] width 222 height 61
click at [461, 224] on icon "dialog" at bounding box center [463, 224] width 9 height 9
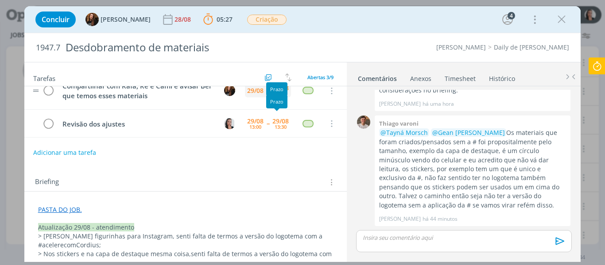
scroll to position [0, 0]
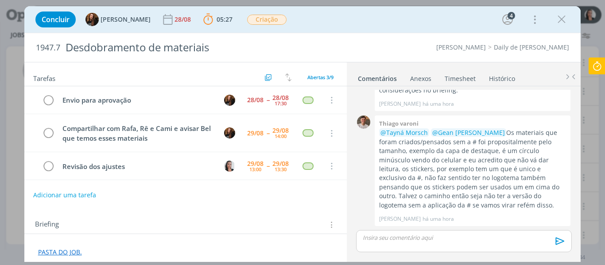
click at [434, 242] on div "dialog" at bounding box center [463, 241] width 215 height 22
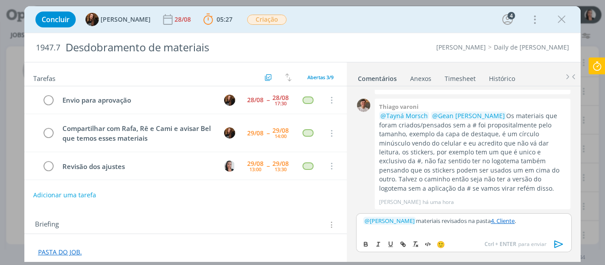
click at [556, 246] on icon "dialog" at bounding box center [558, 244] width 13 height 13
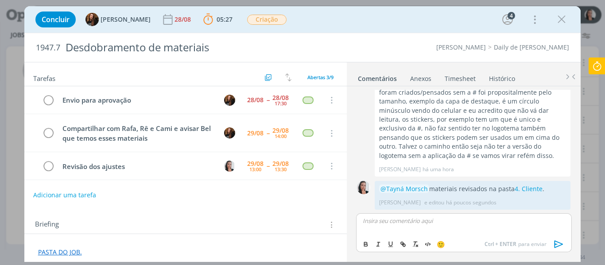
scroll to position [345, 0]
drag, startPoint x: 598, startPoint y: 66, endPoint x: 604, endPoint y: 86, distance: 20.7
click at [598, 66] on icon at bounding box center [597, 66] width 16 height 17
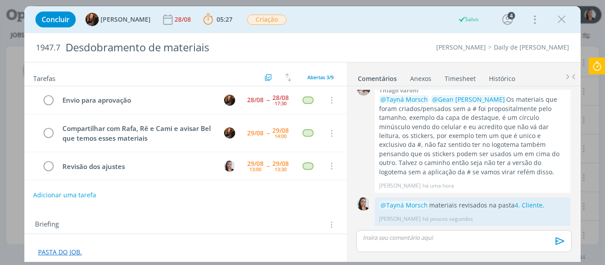
scroll to position [328, 0]
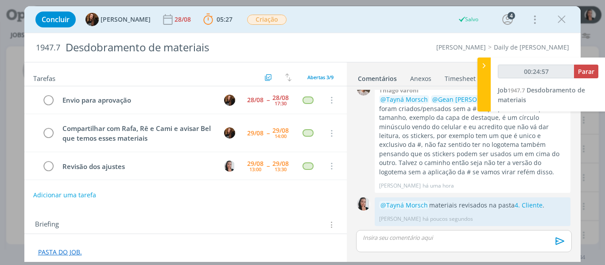
type input "00:24:58"
click at [591, 67] on button "Parar" at bounding box center [586, 72] width 24 height 14
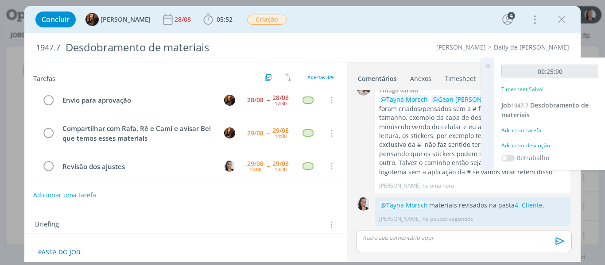
click at [528, 147] on div "Adicionar descrição" at bounding box center [549, 146] width 97 height 8
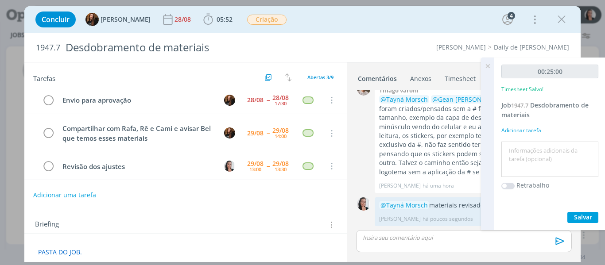
click at [528, 147] on textarea at bounding box center [549, 159] width 93 height 31
type textarea "revisão materiais ajustados"
click at [587, 216] on span "Salvar" at bounding box center [583, 217] width 18 height 8
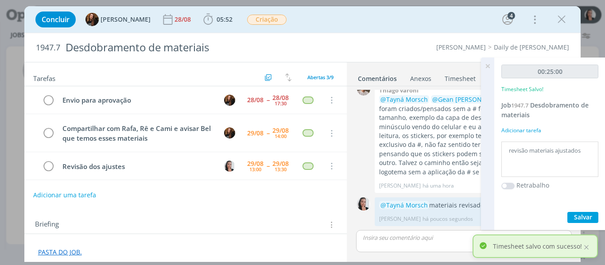
click at [487, 68] on icon at bounding box center [487, 66] width 16 height 17
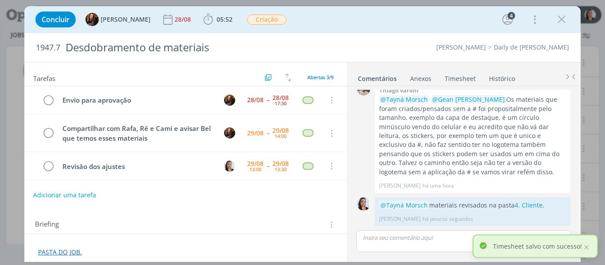
drag, startPoint x: 558, startPoint y: 20, endPoint x: 356, endPoint y: 32, distance: 202.2
click at [559, 20] on icon "dialog" at bounding box center [561, 19] width 13 height 13
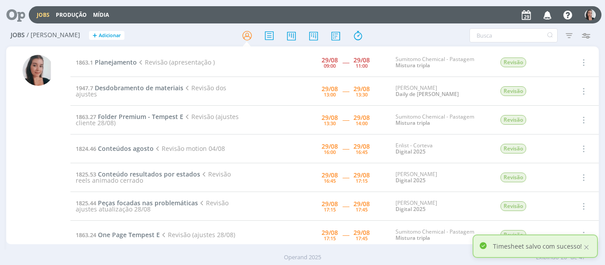
drag, startPoint x: 427, startPoint y: 38, endPoint x: 379, endPoint y: 89, distance: 70.5
click at [427, 38] on div "Filtros Filtrar [GEOGRAPHIC_DATA] Tipo Jobs e Tarefas Data Personalizado a Situ…" at bounding box center [499, 35] width 189 height 14
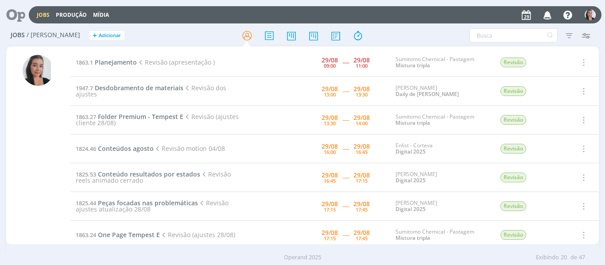
click at [160, 121] on td "1863.27 Folder Premium - Tempest E Revisão (ajustes cliente 28/08)" at bounding box center [159, 120] width 178 height 29
click at [160, 117] on span "Folder Premium - Tempest E" at bounding box center [140, 116] width 85 height 8
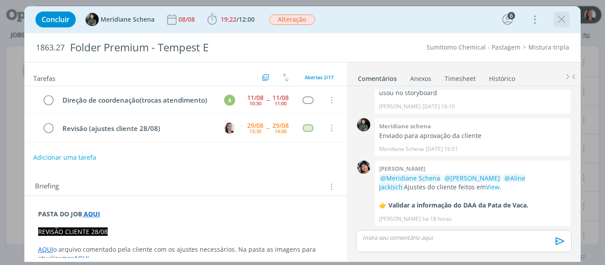
click at [567, 28] on div "Concluir Meridiane Schena [DATE] 19:22 / 12:00 Iniciar Apontar Data * [DATE] Ho…" at bounding box center [302, 19] width 543 height 21
click at [567, 20] on icon "dialog" at bounding box center [561, 19] width 13 height 13
